Goal: Check status: Check status

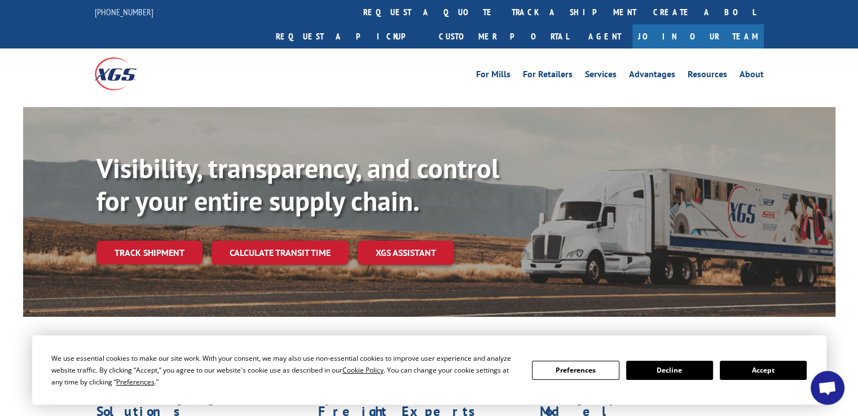
click at [761, 373] on button "Accept" at bounding box center [763, 370] width 87 height 19
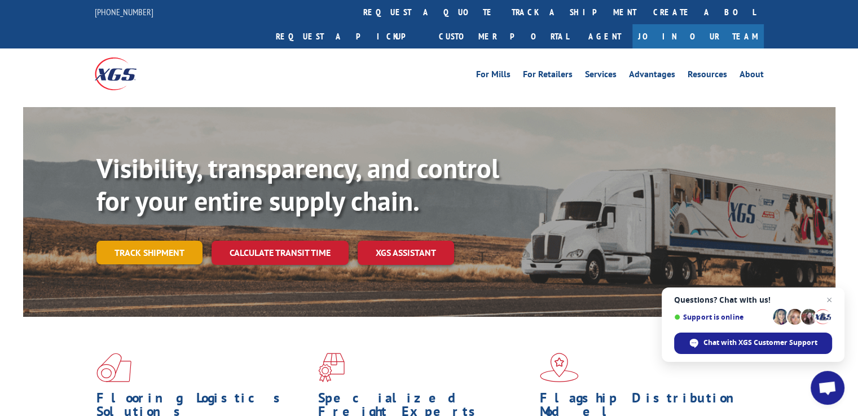
click at [163, 241] on link "Track shipment" at bounding box center [149, 253] width 106 height 24
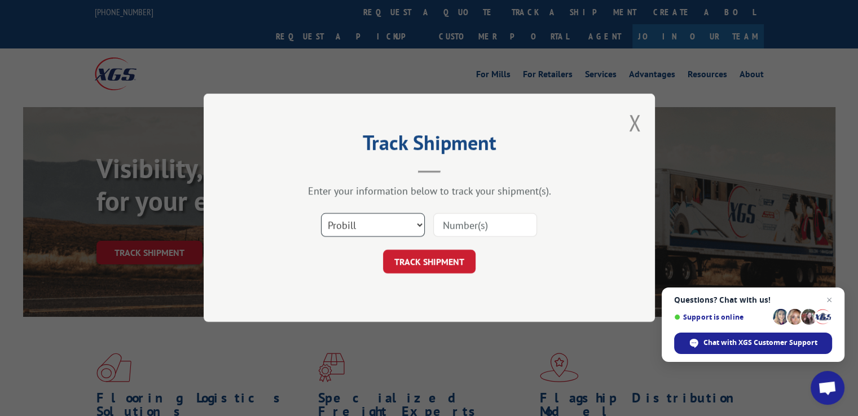
click at [389, 220] on select "Select category... Probill BOL PO" at bounding box center [373, 226] width 104 height 24
click at [321, 214] on select "Select category... Probill BOL PO" at bounding box center [373, 226] width 104 height 24
click at [458, 224] on input at bounding box center [485, 226] width 104 height 24
type input "15971694"
click at [428, 258] on button "TRACK SHIPMENT" at bounding box center [429, 263] width 93 height 24
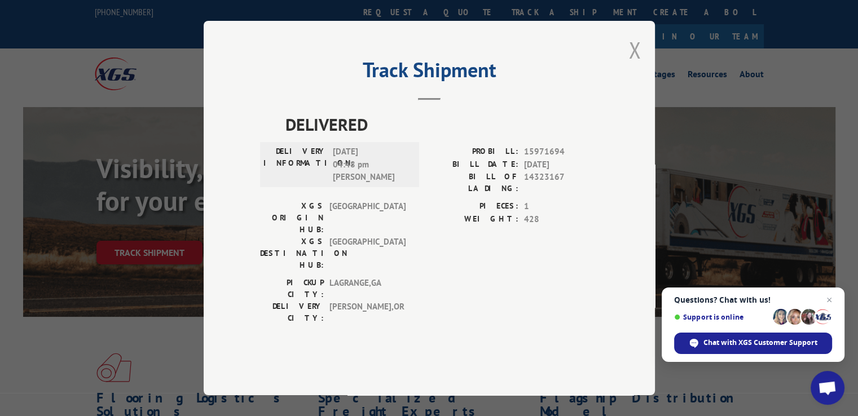
click at [637, 65] on button "Close modal" at bounding box center [635, 50] width 12 height 30
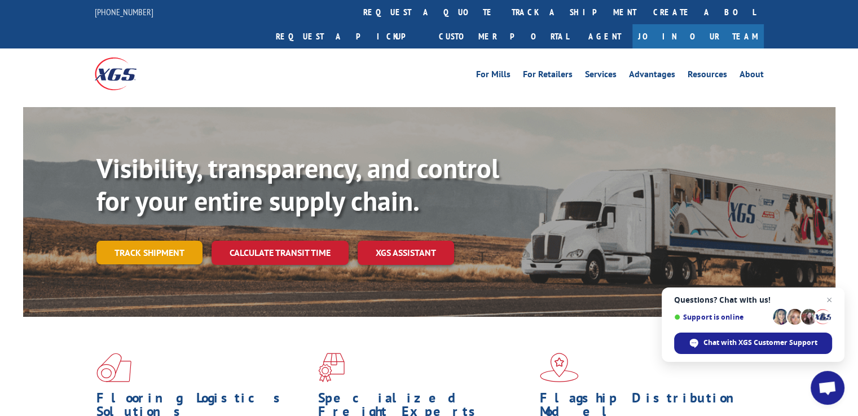
click at [167, 241] on link "Track shipment" at bounding box center [149, 253] width 106 height 24
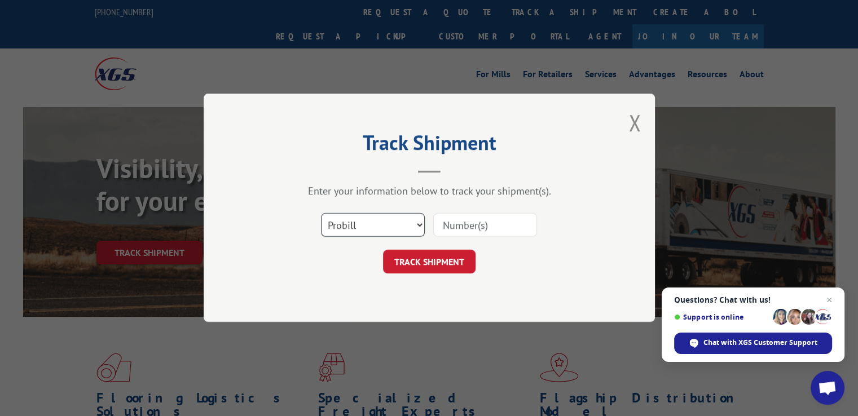
click at [392, 227] on select "Select category... Probill BOL PO" at bounding box center [373, 226] width 104 height 24
select select "bol"
click at [321, 214] on select "Select category... Probill BOL PO" at bounding box center [373, 226] width 104 height 24
click at [456, 227] on input at bounding box center [485, 226] width 104 height 24
type input "15971694"
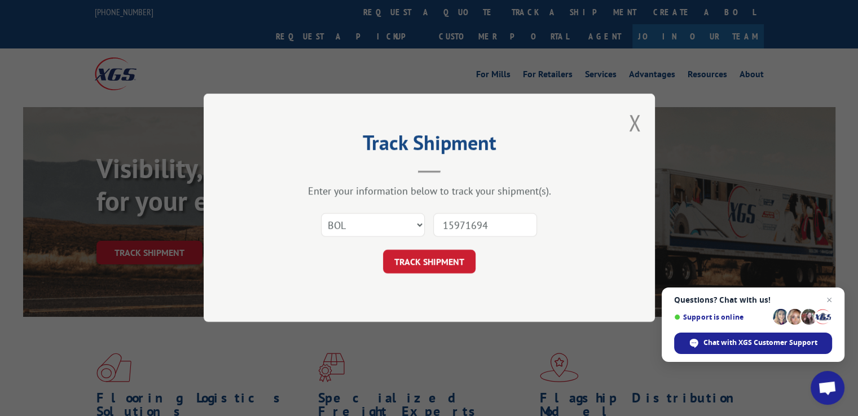
click at [428, 266] on button "TRACK SHIPMENT" at bounding box center [429, 263] width 93 height 24
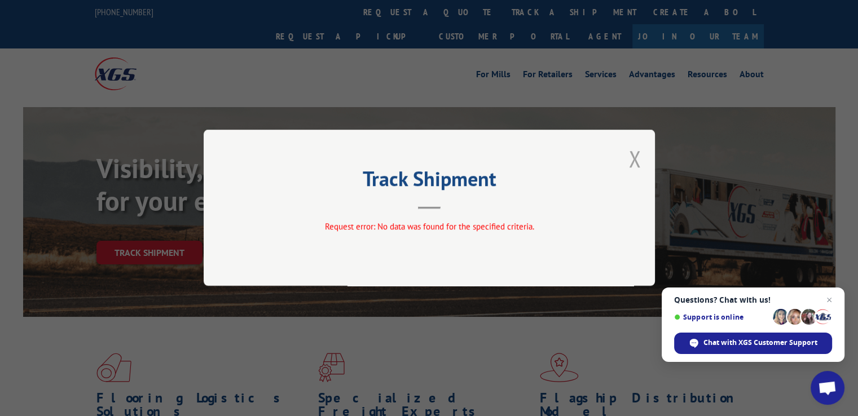
click at [631, 159] on button "Close modal" at bounding box center [635, 159] width 12 height 30
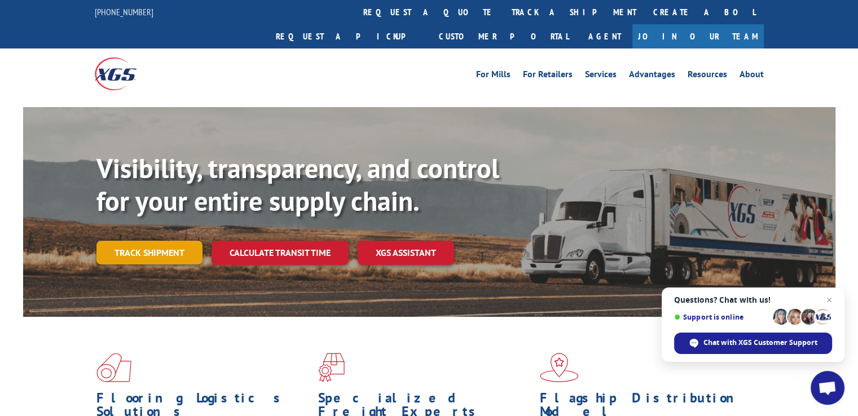
click at [170, 241] on link "Track shipment" at bounding box center [149, 253] width 106 height 24
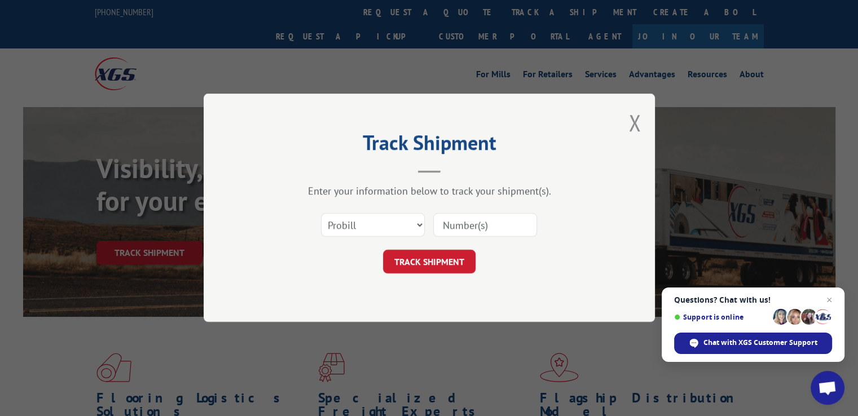
click at [464, 225] on input at bounding box center [485, 226] width 104 height 24
type input "6100054425"
click at [393, 221] on select "Select category... Probill BOL PO" at bounding box center [373, 226] width 104 height 24
select select "bol"
click at [321, 214] on select "Select category... Probill BOL PO" at bounding box center [373, 226] width 104 height 24
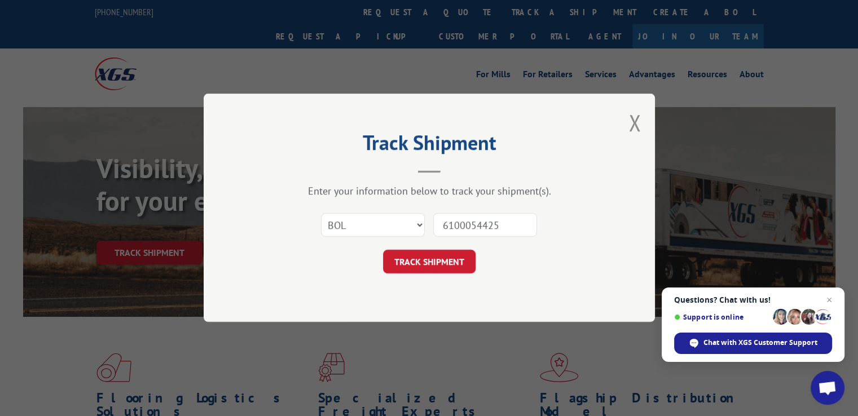
drag, startPoint x: 504, startPoint y: 226, endPoint x: 443, endPoint y: 220, distance: 61.3
click at [443, 221] on input "6100054425" at bounding box center [485, 226] width 104 height 24
type input "6100054425"
click at [427, 267] on button "TRACK SHIPMENT" at bounding box center [429, 263] width 93 height 24
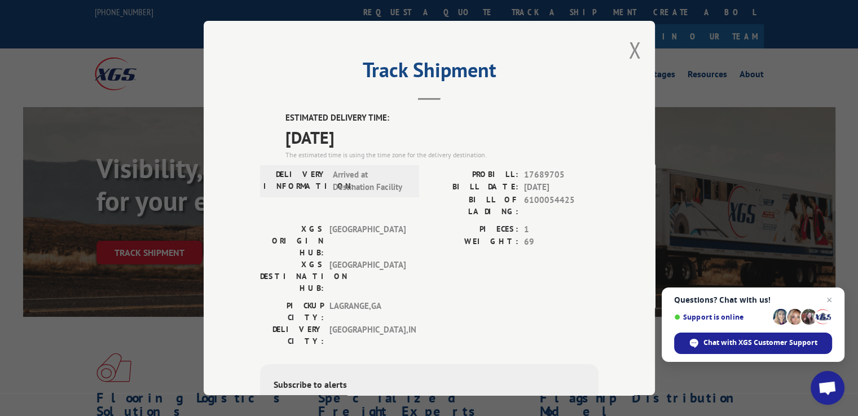
scroll to position [56, 0]
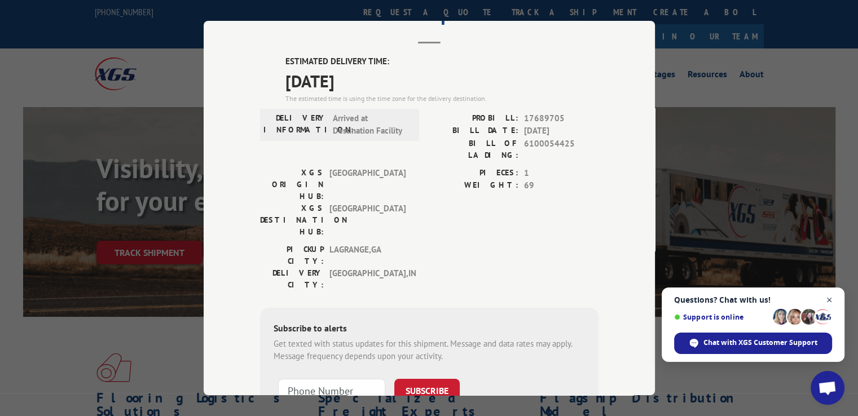
click at [829, 302] on span "Close chat" at bounding box center [830, 300] width 14 height 14
